Goal: Task Accomplishment & Management: Manage account settings

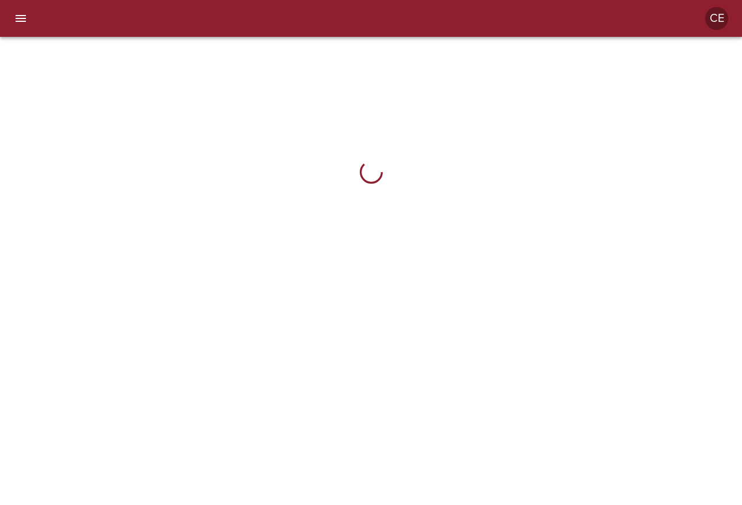
click at [21, 17] on icon "menu" at bounding box center [21, 19] width 14 height 14
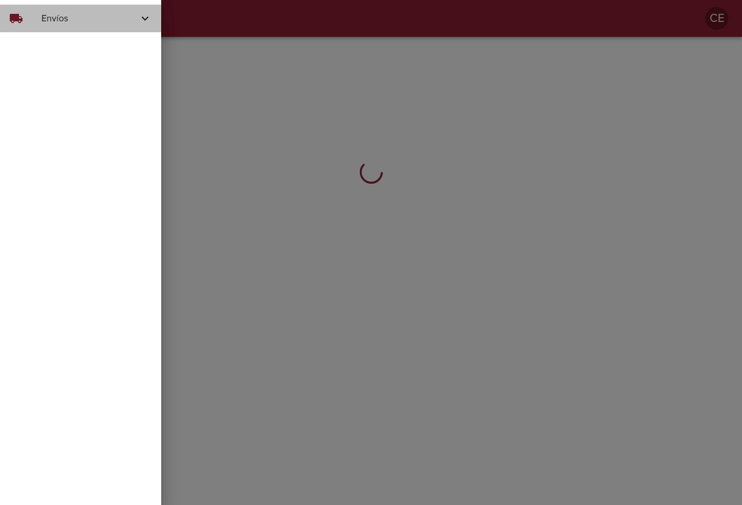
drag, startPoint x: 60, startPoint y: 15, endPoint x: 65, endPoint y: 24, distance: 9.8
click at [62, 15] on span "Envíos" at bounding box center [89, 19] width 97 height 14
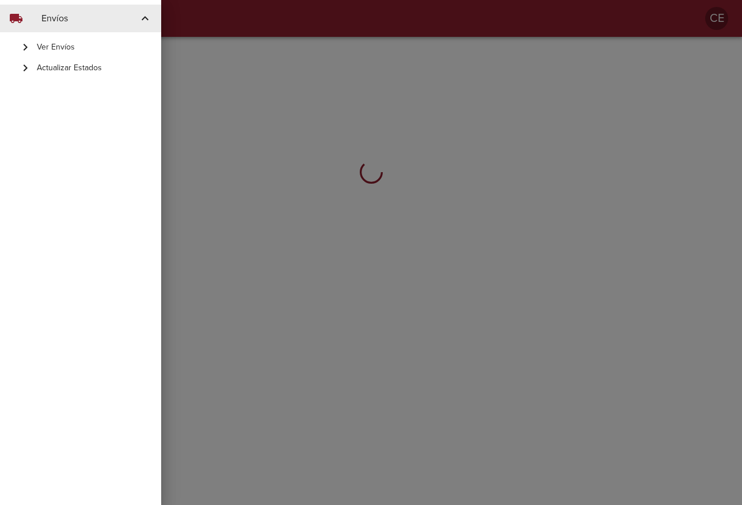
click at [78, 67] on span "Actualizar Estados" at bounding box center [94, 68] width 115 height 12
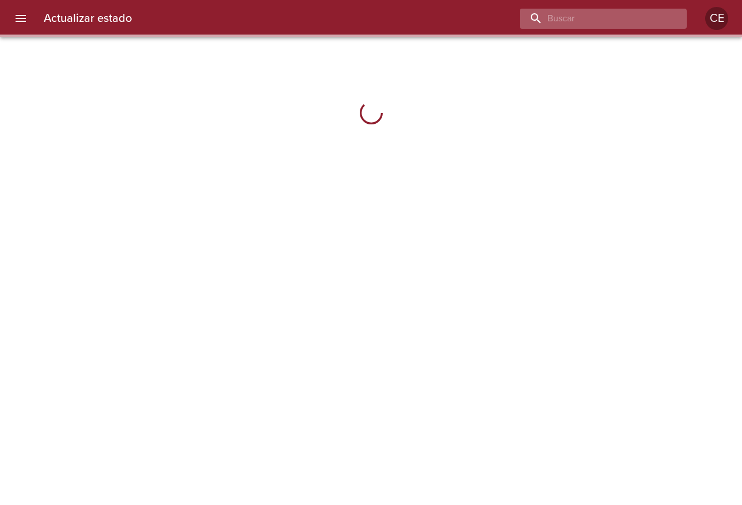
click at [612, 21] on input "buscar" at bounding box center [593, 19] width 147 height 20
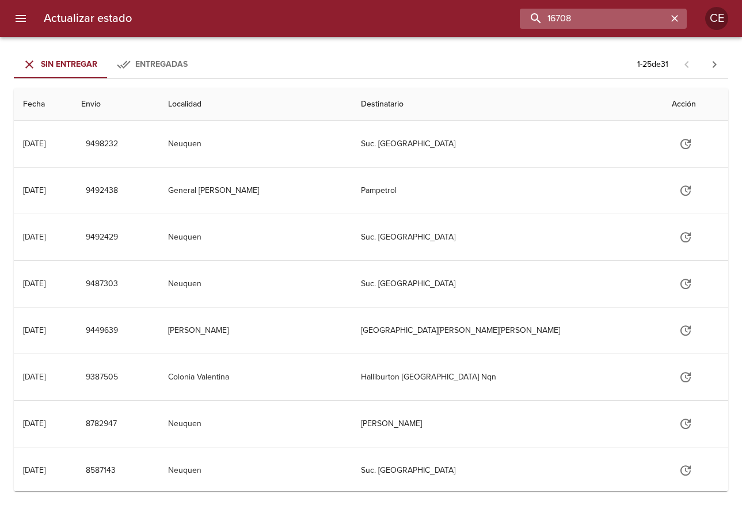
type input "16708"
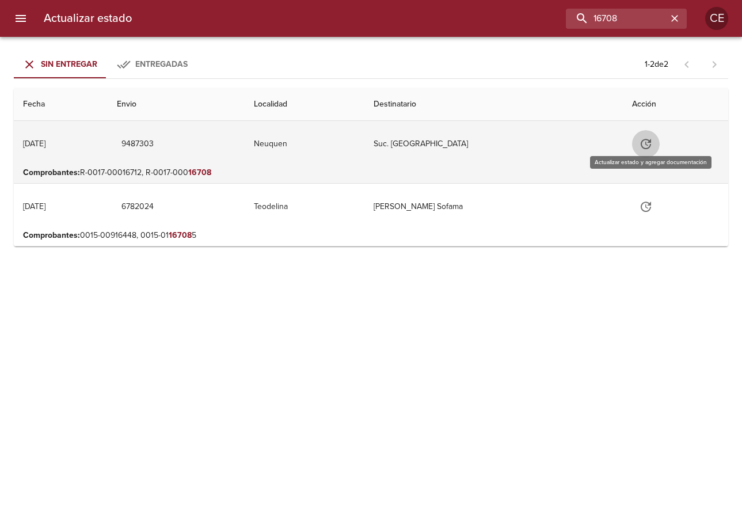
click at [642, 145] on button "Tabla de envíos del cliente" at bounding box center [646, 144] width 28 height 28
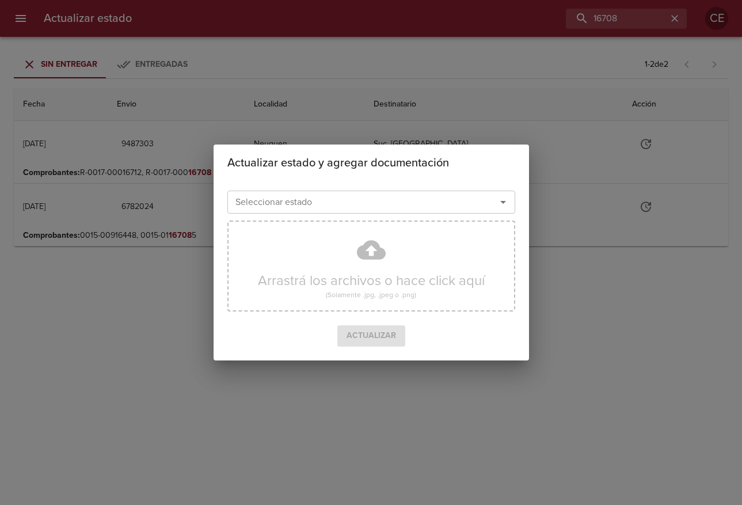
drag, startPoint x: 326, startPoint y: 192, endPoint x: 327, endPoint y: 198, distance: 5.9
click at [327, 194] on div "Seleccionar estado" at bounding box center [371, 202] width 288 height 23
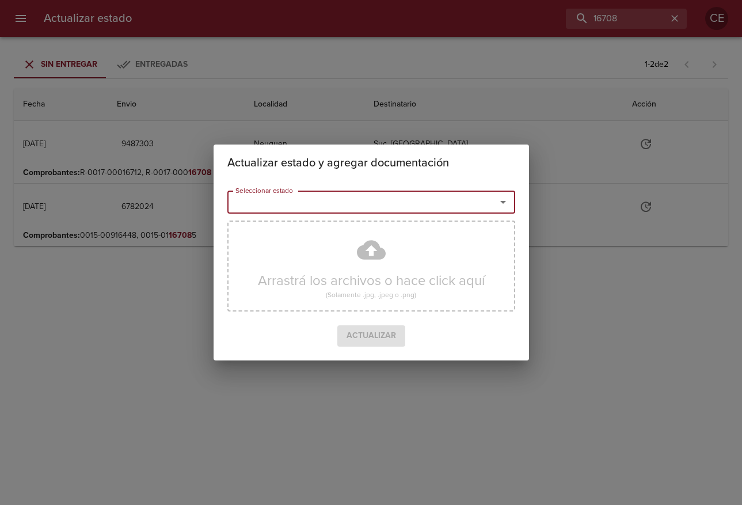
click at [329, 202] on input "Seleccionar estado" at bounding box center [354, 202] width 247 height 16
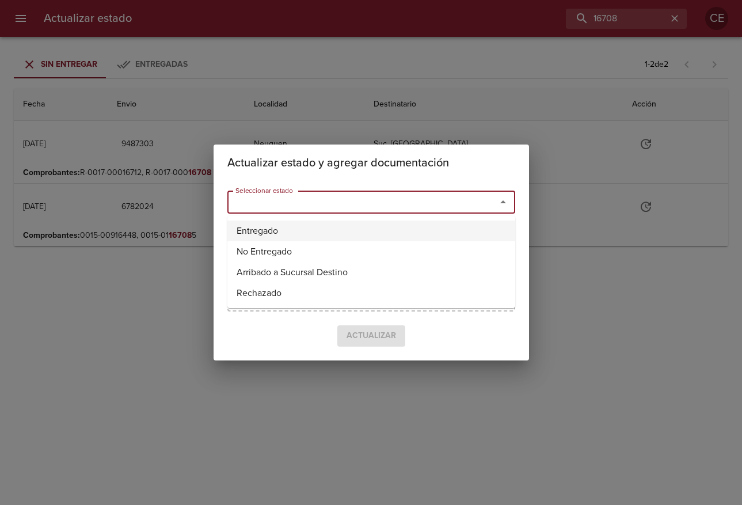
click at [309, 227] on li "Entregado" at bounding box center [371, 231] width 288 height 21
type input "Entregado"
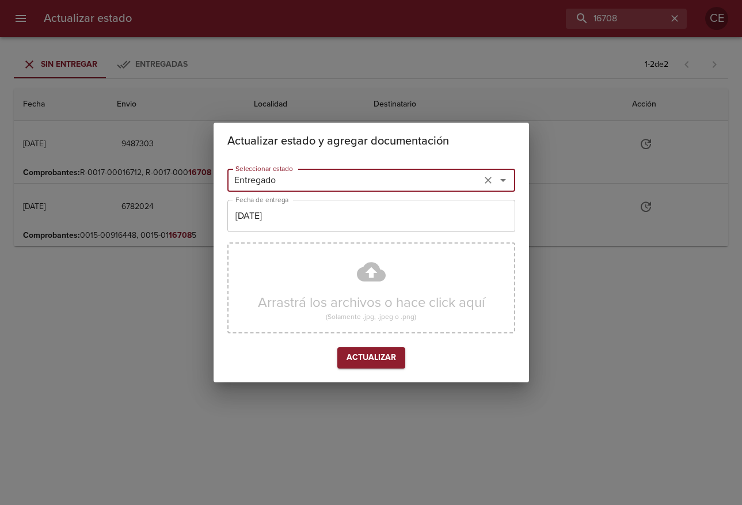
click at [292, 210] on input "[DATE]" at bounding box center [371, 216] width 288 height 32
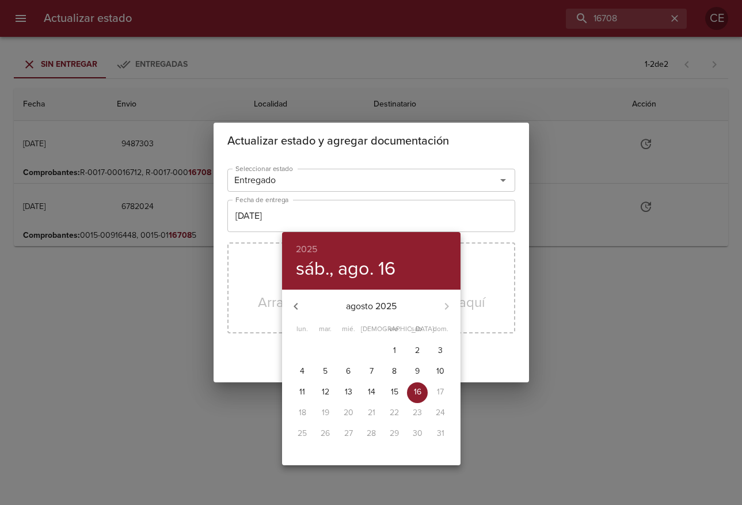
click at [371, 395] on p "14" at bounding box center [371, 392] width 7 height 12
type input "14/08/2025"
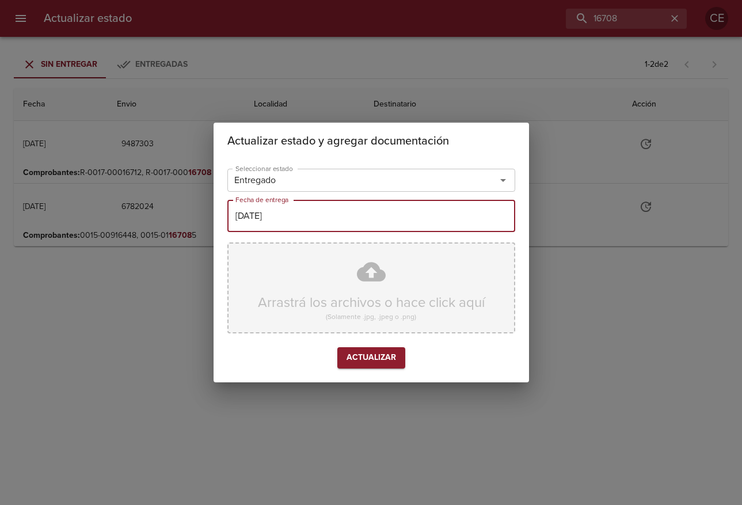
click at [313, 302] on div "Arrastrá los archivos o hace click aquí (Solamente .jpg, .jpeg o .png)" at bounding box center [371, 287] width 288 height 91
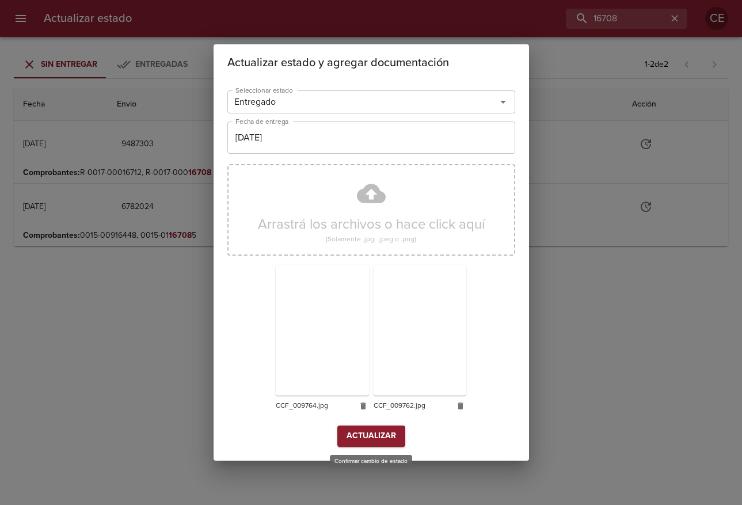
click at [380, 436] on span "Actualizar" at bounding box center [372, 436] width 50 height 14
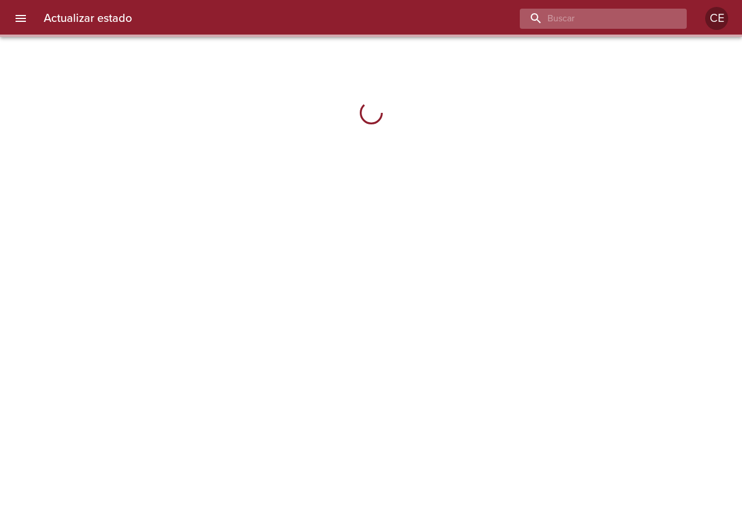
click at [597, 27] on input "buscar" at bounding box center [593, 19] width 147 height 20
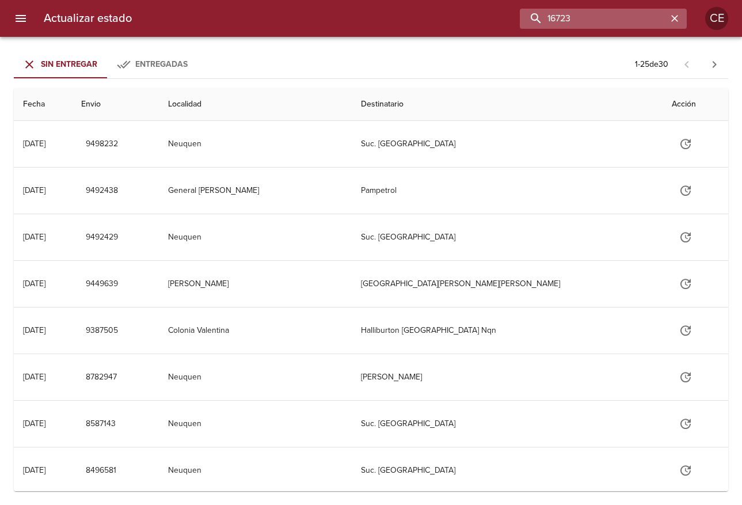
type input "16723"
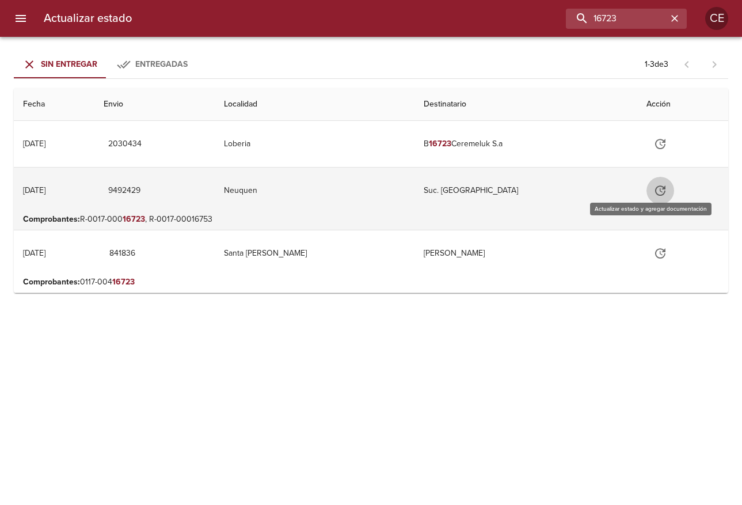
click at [657, 195] on icon "Tabla de envíos del cliente" at bounding box center [661, 191] width 14 height 14
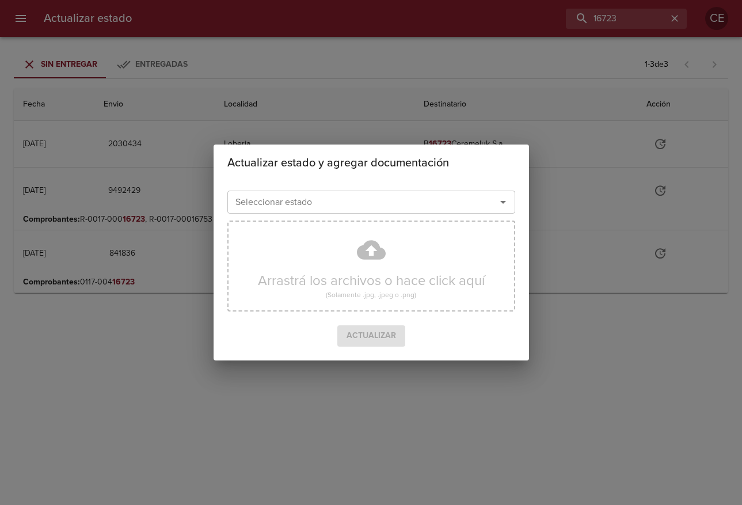
click at [382, 199] on input "Seleccionar estado" at bounding box center [354, 202] width 247 height 16
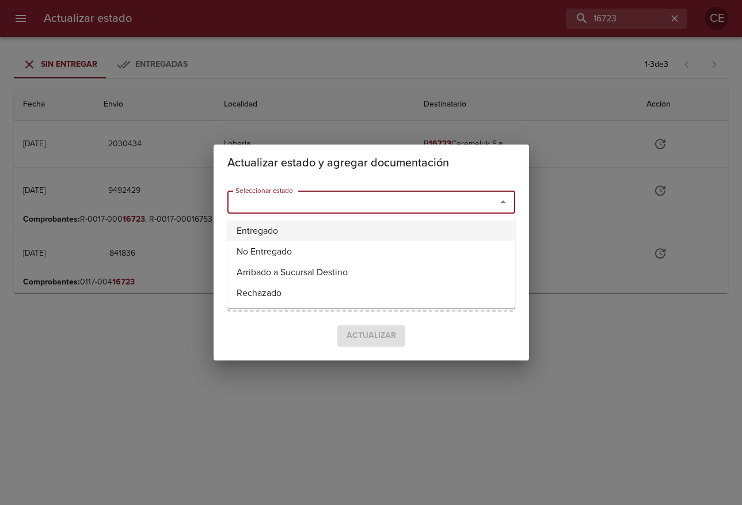
click at [368, 232] on li "Entregado" at bounding box center [371, 231] width 288 height 21
type input "Entregado"
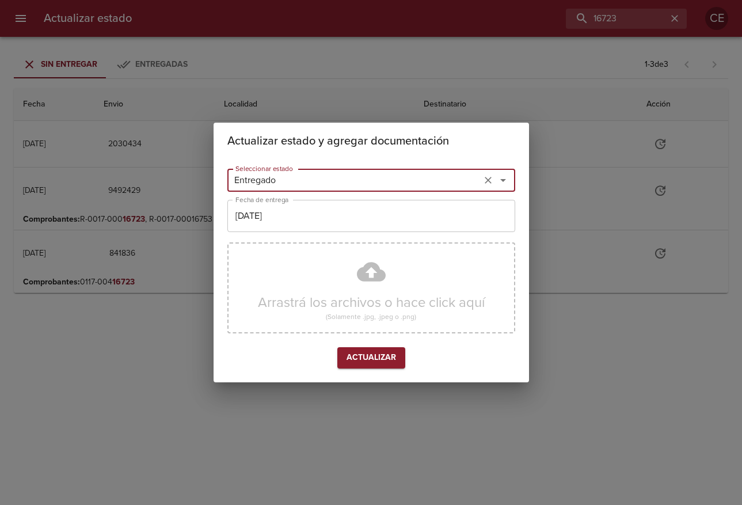
click at [338, 224] on input "[DATE]" at bounding box center [371, 216] width 288 height 32
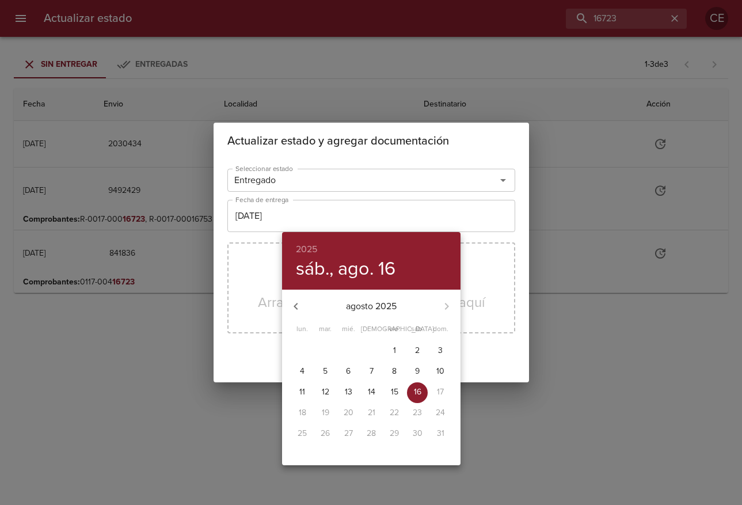
click at [394, 391] on p "15" at bounding box center [394, 392] width 7 height 12
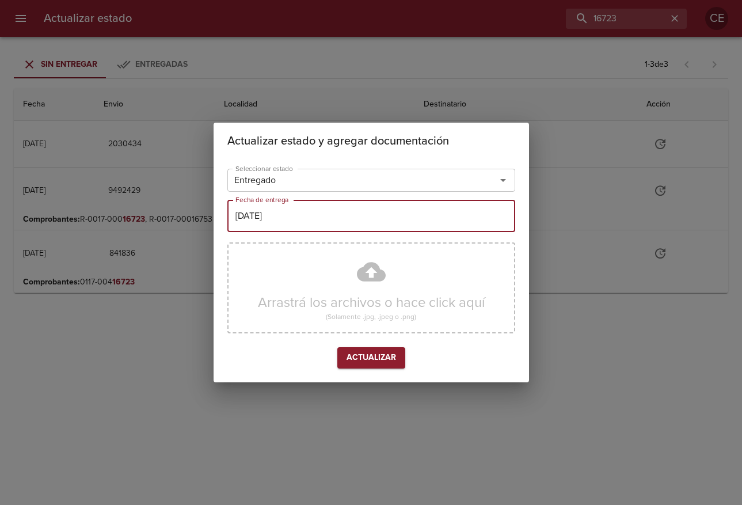
type input "[DATE]"
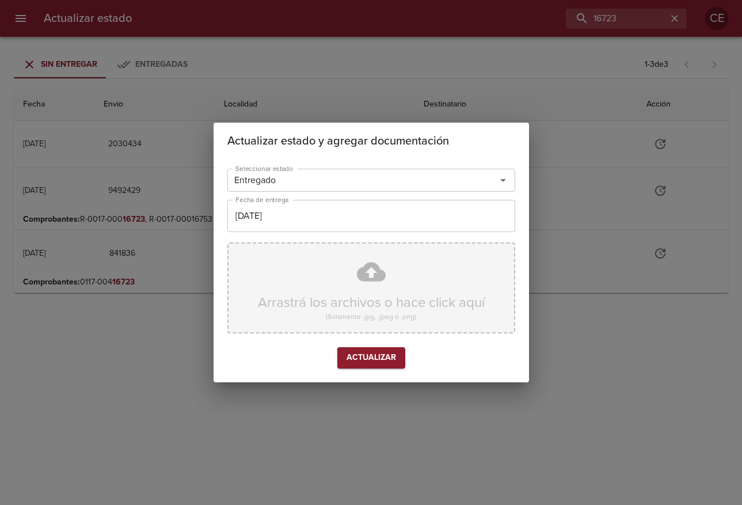
click at [378, 316] on div "Arrastrá los archivos o hace click aquí (Solamente .jpg, .jpeg o .png)" at bounding box center [371, 287] width 288 height 91
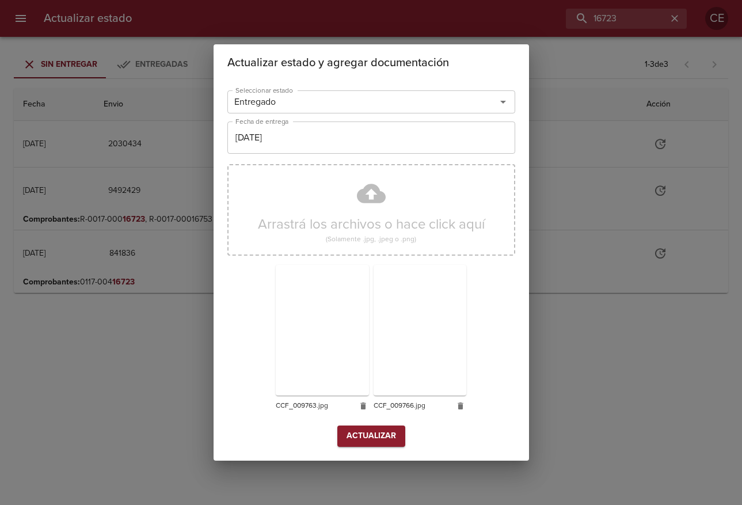
click at [369, 431] on span "Actualizar" at bounding box center [372, 436] width 50 height 14
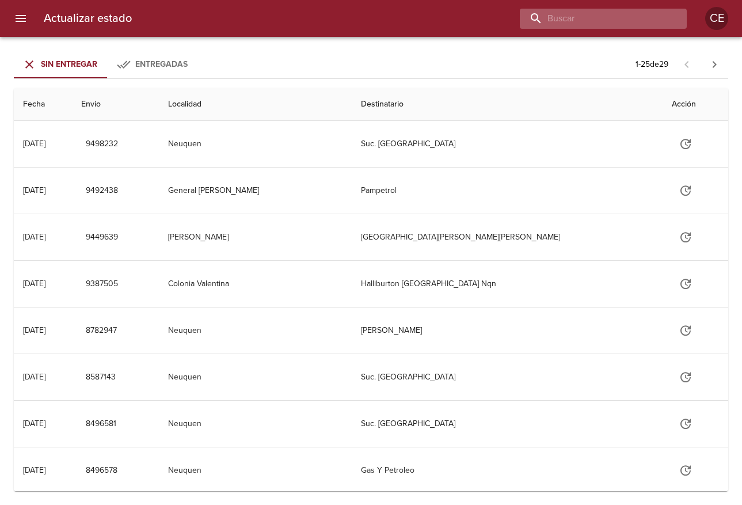
click at [608, 13] on input "buscar" at bounding box center [593, 19] width 147 height 20
type input "16728"
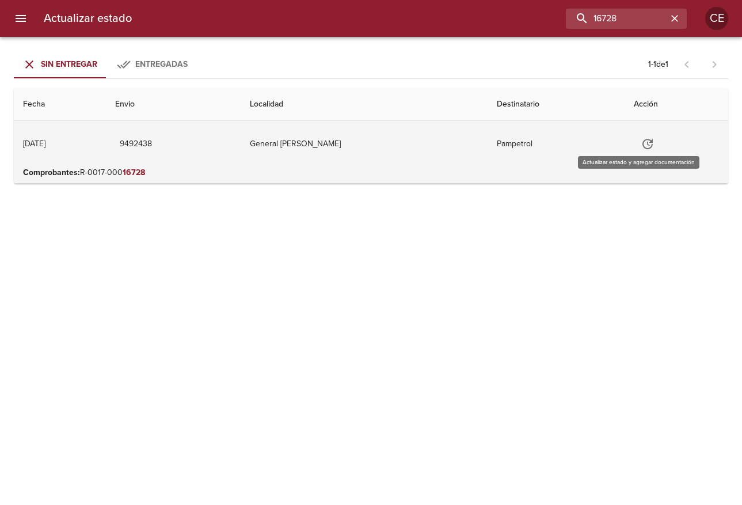
click at [634, 145] on button "Tabla de envíos del cliente" at bounding box center [648, 144] width 28 height 28
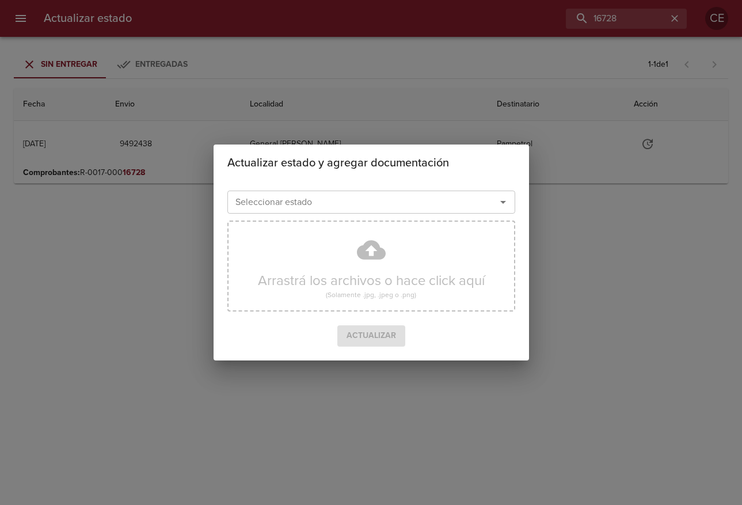
click at [340, 194] on input "Seleccionar estado" at bounding box center [354, 202] width 247 height 16
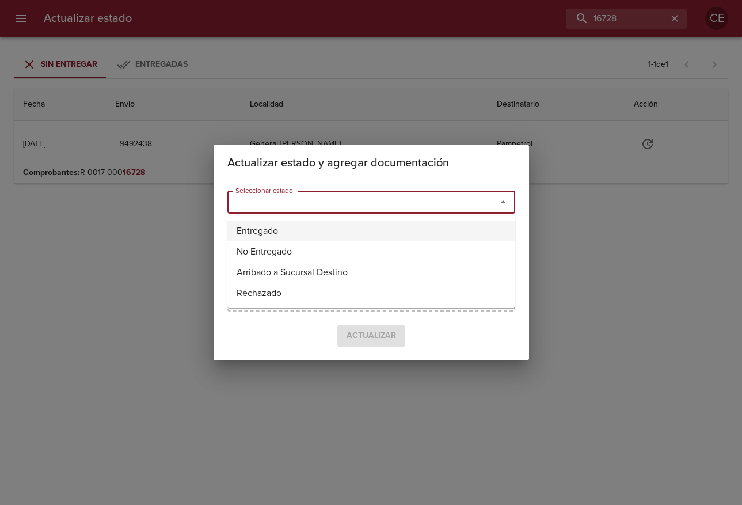
click at [268, 229] on li "Entregado" at bounding box center [371, 231] width 288 height 21
type input "Entregado"
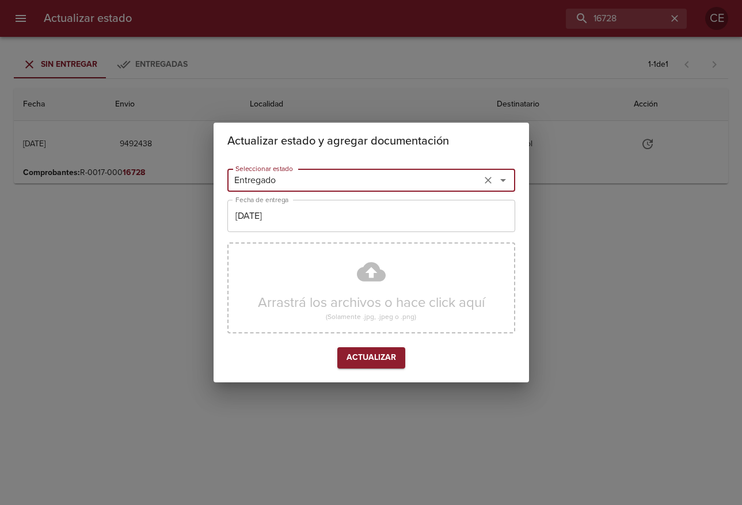
click at [339, 216] on input "[DATE]" at bounding box center [371, 216] width 288 height 32
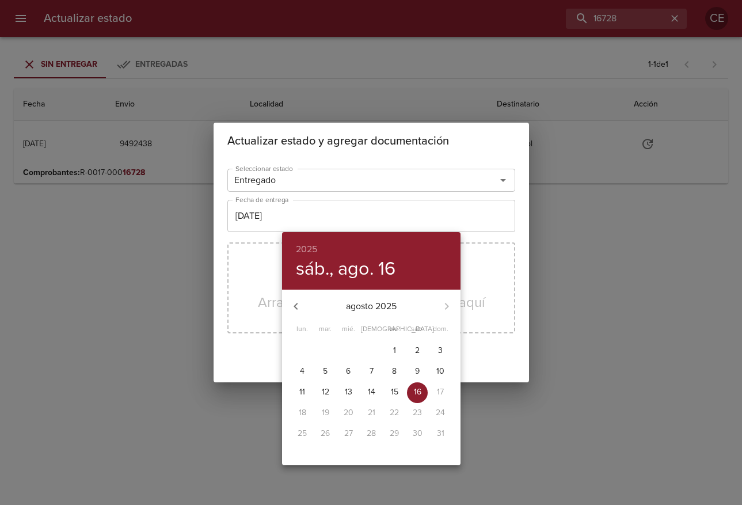
click at [394, 388] on p "15" at bounding box center [394, 392] width 7 height 12
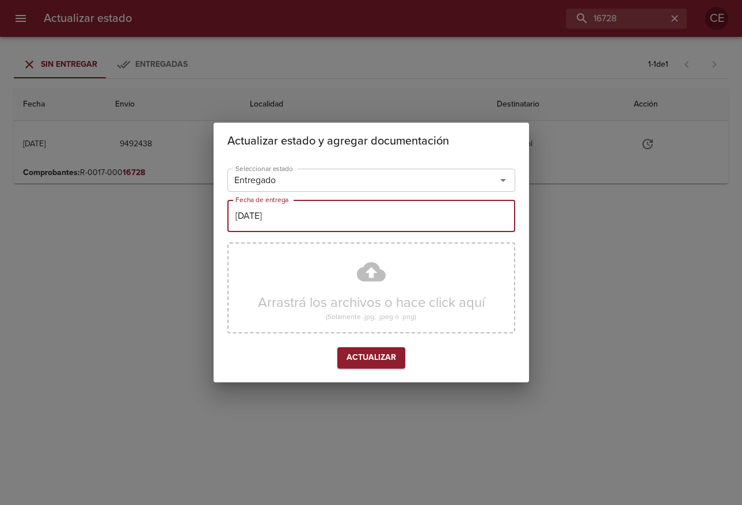
type input "[DATE]"
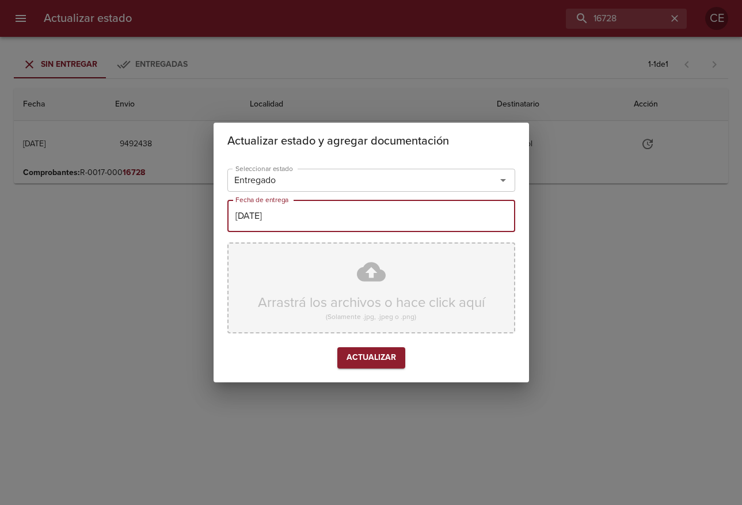
click at [397, 306] on div "Arrastrá los archivos o hace click aquí (Solamente .jpg, .jpeg o .png)" at bounding box center [371, 287] width 288 height 91
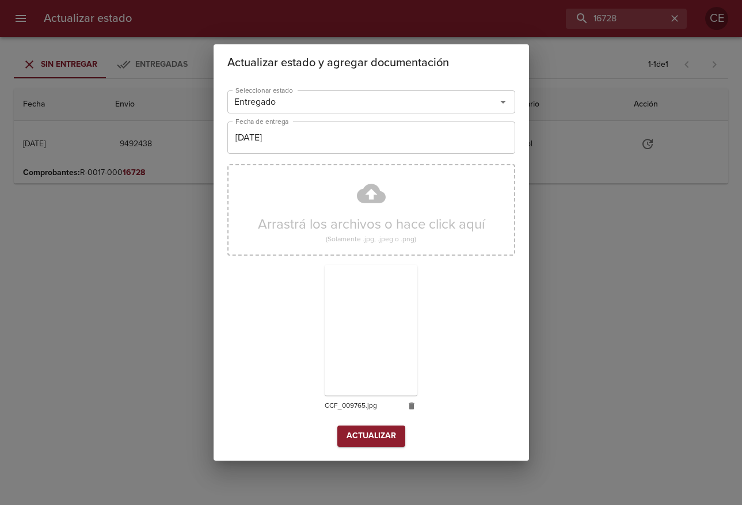
click at [381, 447] on div "Seleccionar estado Entregado Seleccionar estado Fecha de entrega [DATE] Fecha d…" at bounding box center [371, 271] width 288 height 370
click at [379, 440] on span "Actualizar" at bounding box center [372, 436] width 50 height 14
